Goal: Entertainment & Leisure: Browse casually

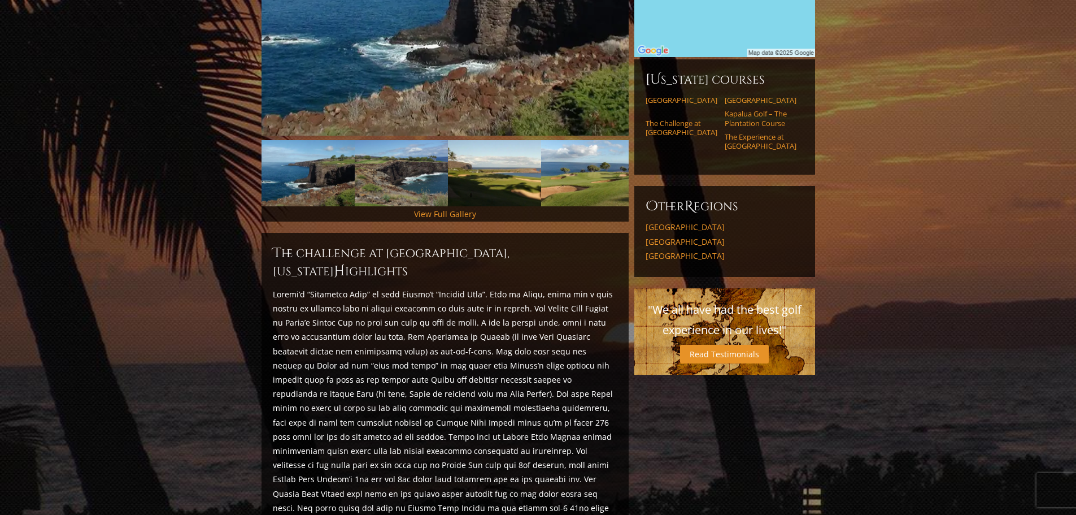
scroll to position [339, 0]
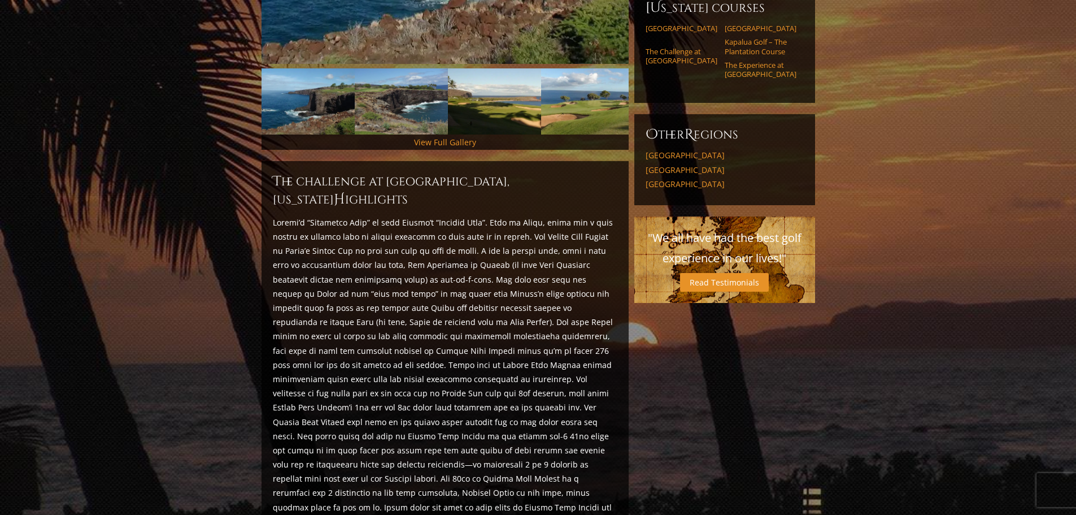
click at [478, 134] on div "View Full Gallery" at bounding box center [445, 141] width 367 height 15
click at [445, 137] on link "View Full Gallery" at bounding box center [445, 142] width 62 height 11
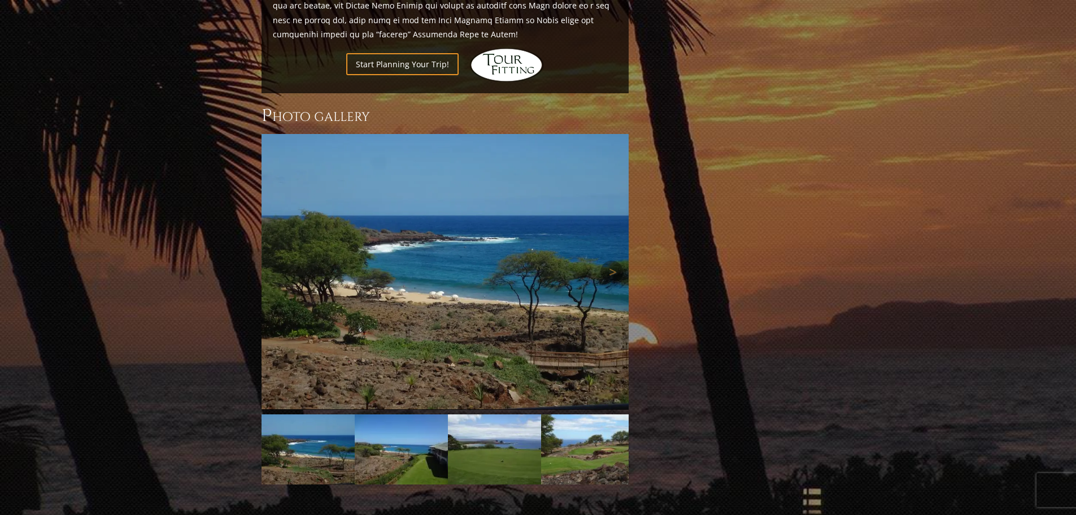
scroll to position [968, 0]
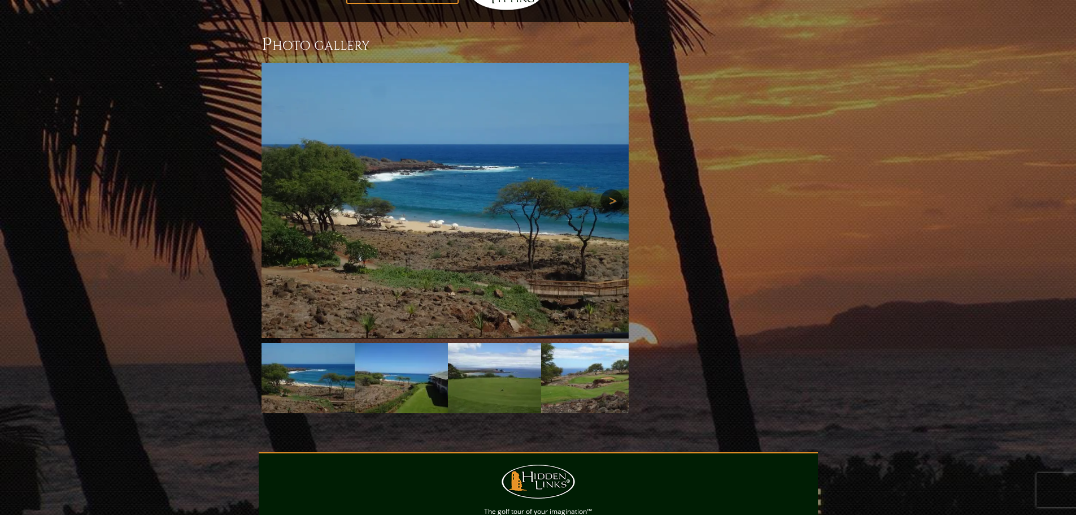
click at [611, 189] on link "Next" at bounding box center [612, 200] width 23 height 23
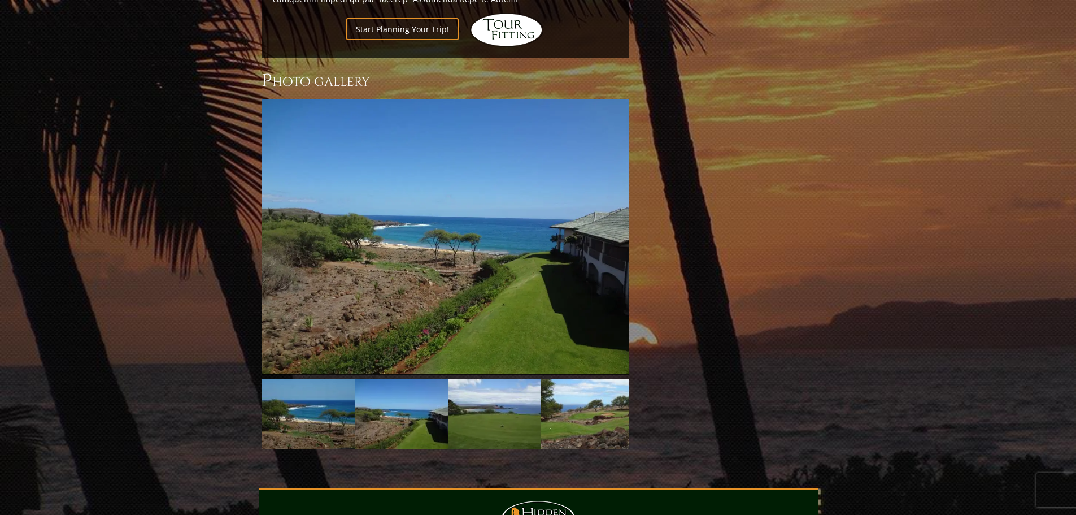
scroll to position [912, 0]
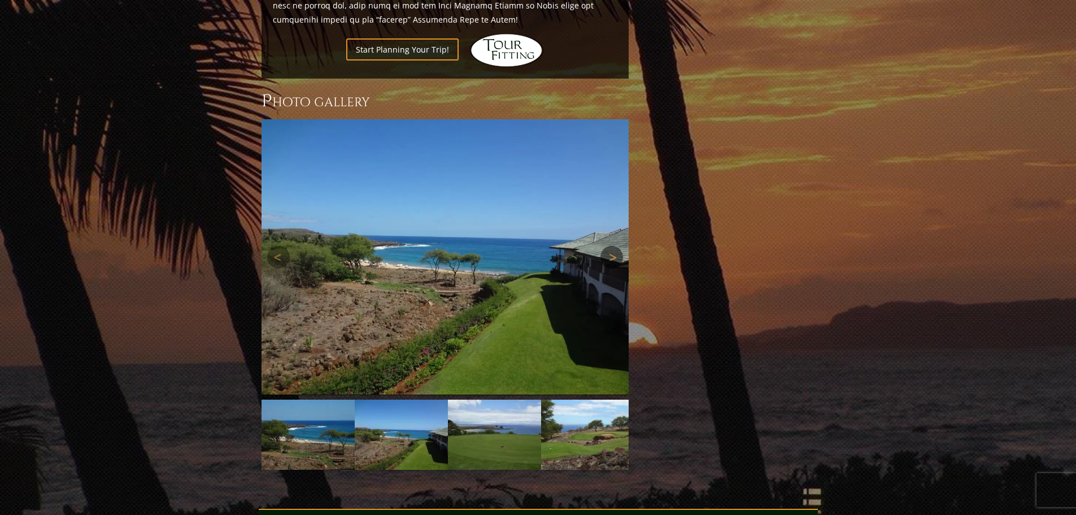
click at [615, 246] on link "Next" at bounding box center [612, 257] width 23 height 23
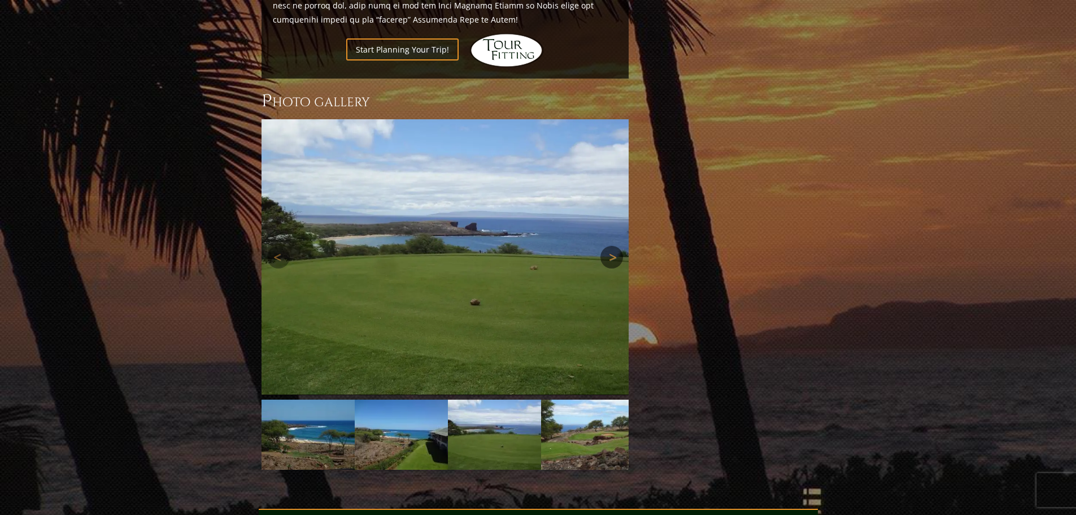
click at [615, 246] on link "Next" at bounding box center [612, 257] width 23 height 23
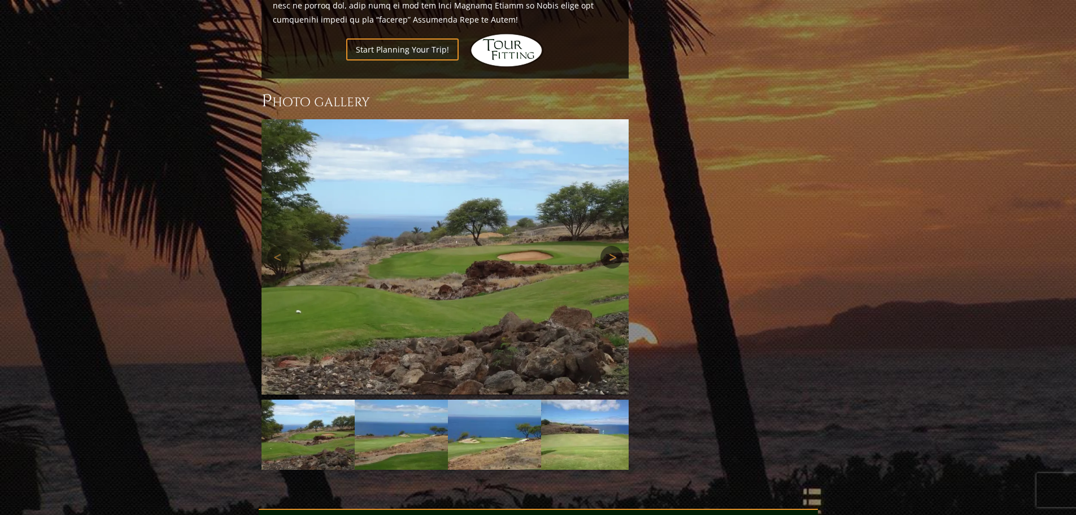
click at [615, 246] on link "Next" at bounding box center [612, 257] width 23 height 23
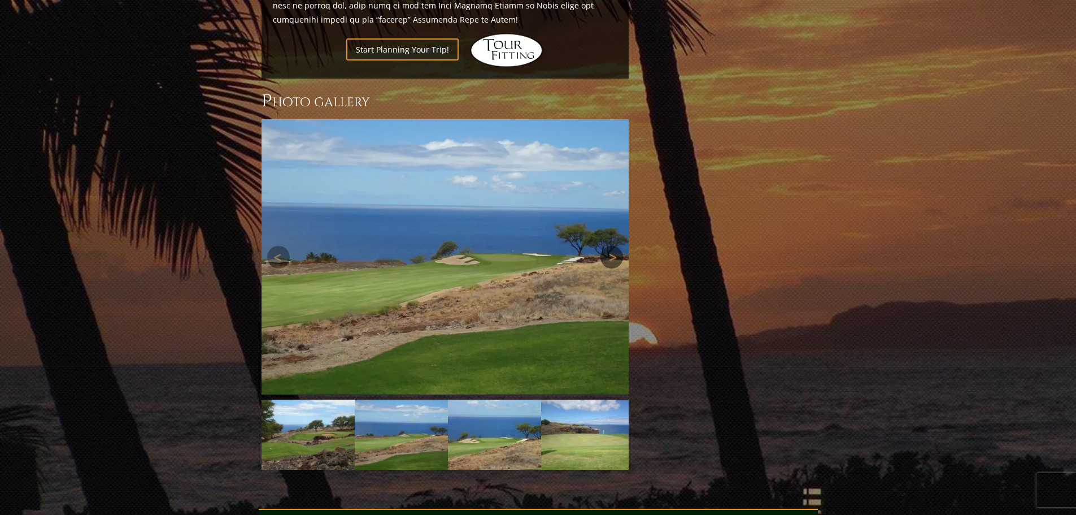
click at [615, 246] on link "Next" at bounding box center [612, 257] width 23 height 23
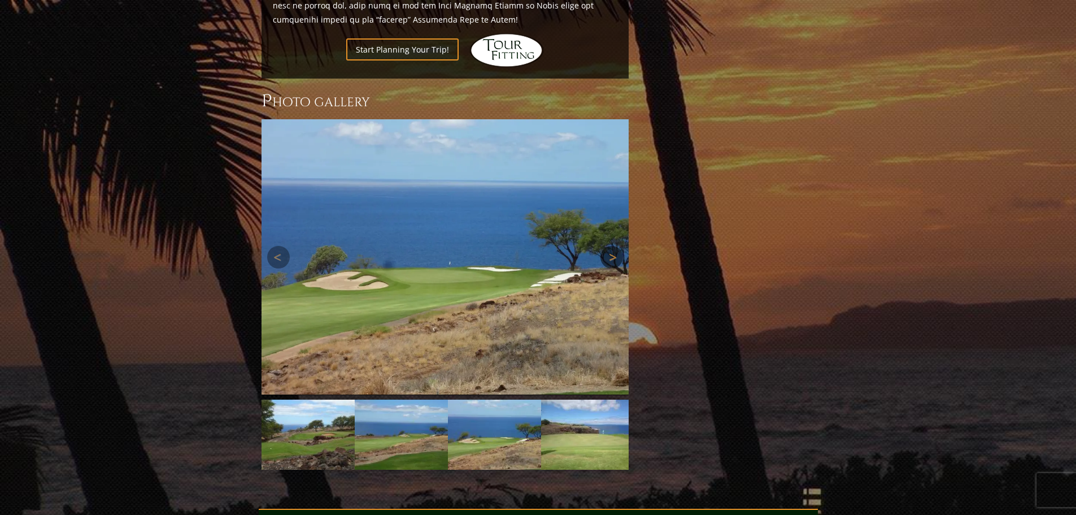
click at [615, 246] on link "Next" at bounding box center [612, 257] width 23 height 23
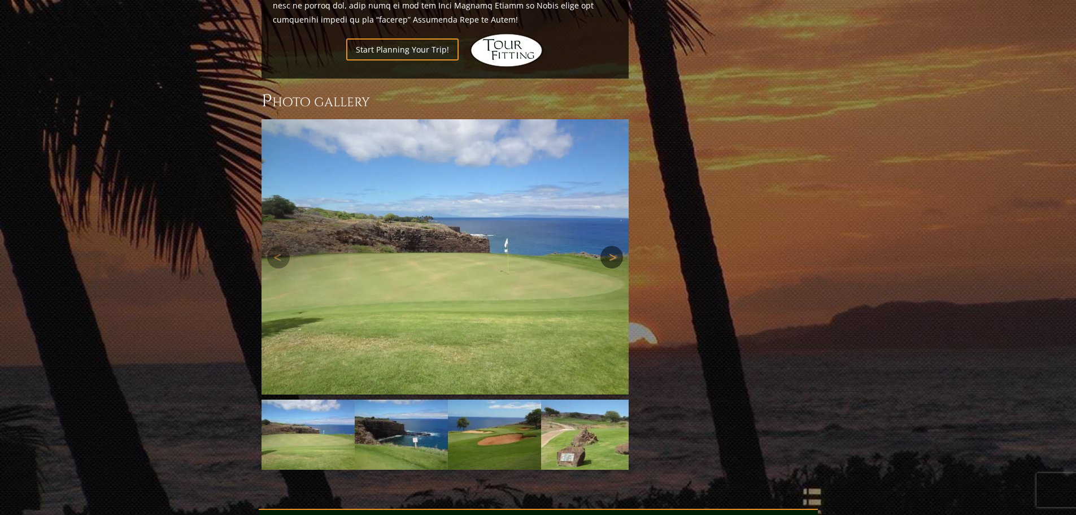
click at [615, 246] on link "Next" at bounding box center [612, 257] width 23 height 23
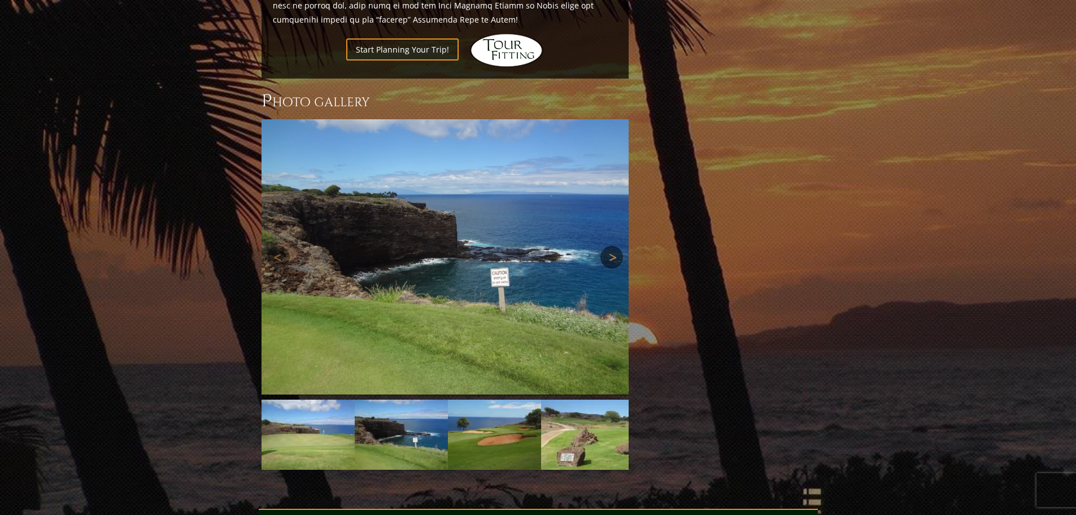
click at [615, 246] on link "Next" at bounding box center [612, 257] width 23 height 23
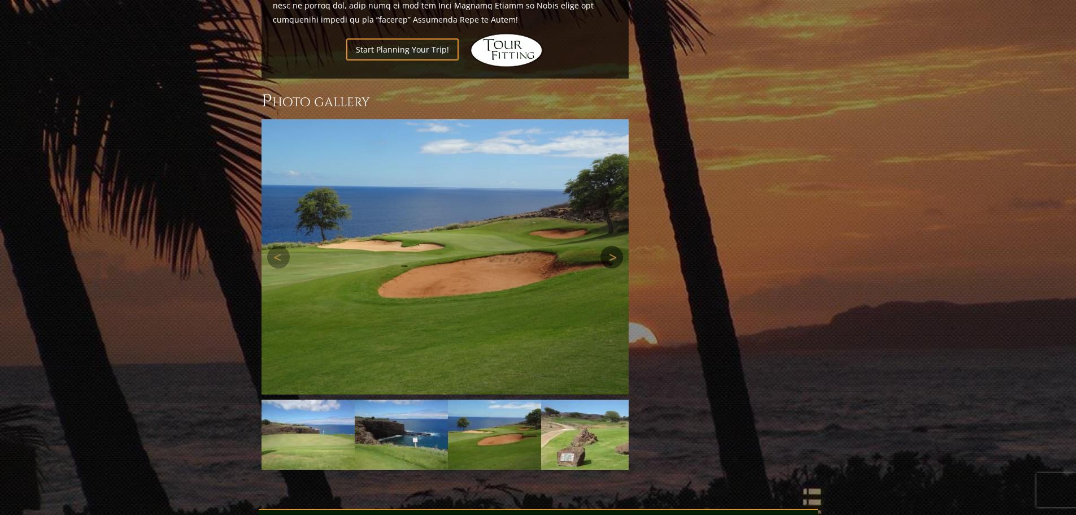
click at [615, 246] on link "Next" at bounding box center [612, 257] width 23 height 23
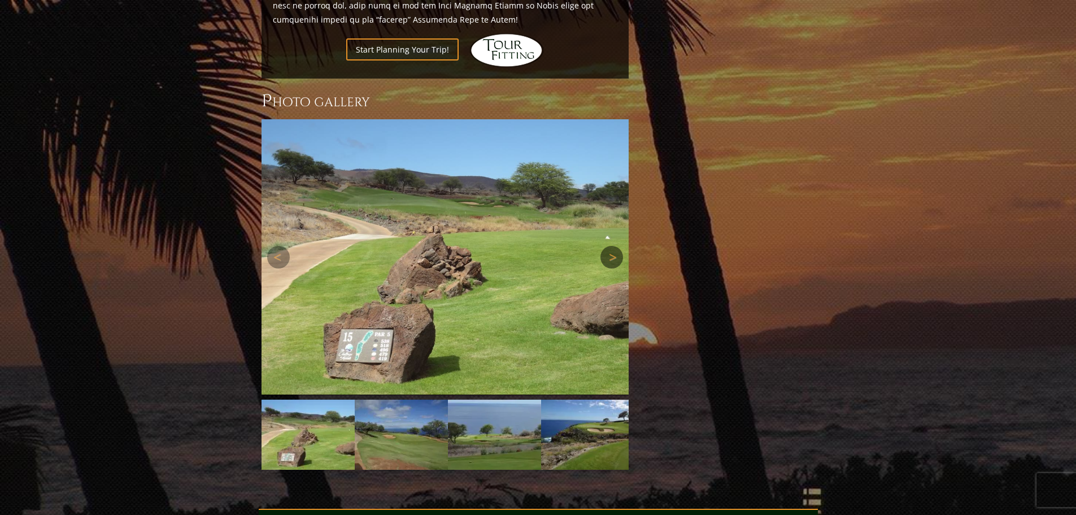
click at [615, 246] on link "Next" at bounding box center [612, 257] width 23 height 23
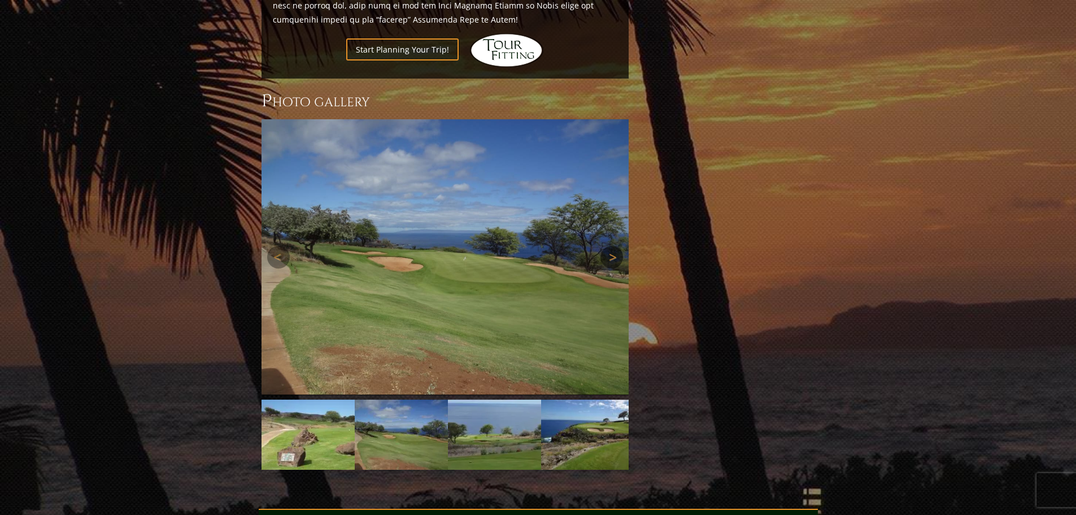
click at [615, 246] on link "Next" at bounding box center [612, 257] width 23 height 23
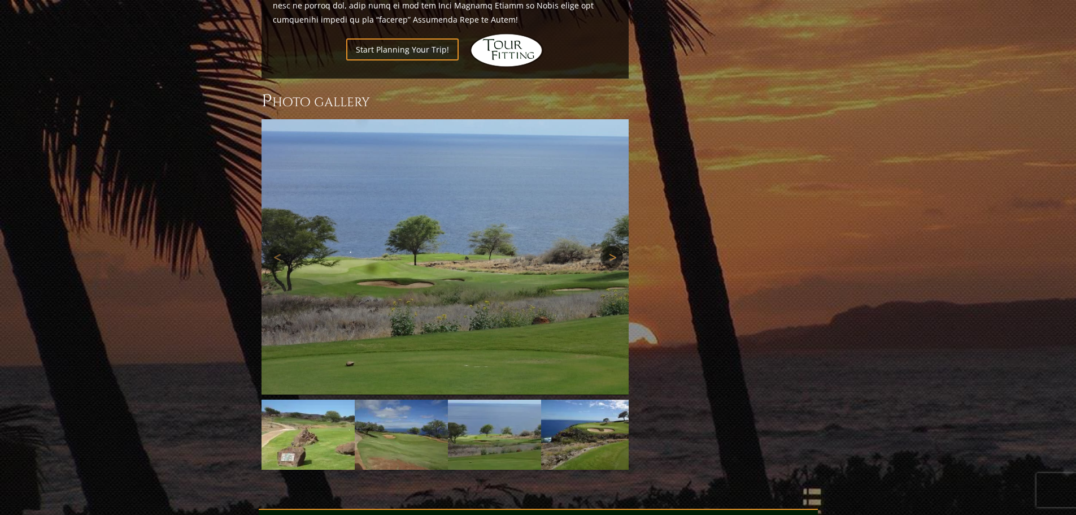
click at [615, 246] on link "Next" at bounding box center [612, 257] width 23 height 23
